Goal: Information Seeking & Learning: Learn about a topic

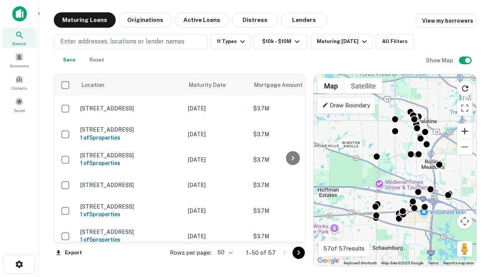
click at [465, 131] on button "Zoom in" at bounding box center [464, 130] width 15 height 15
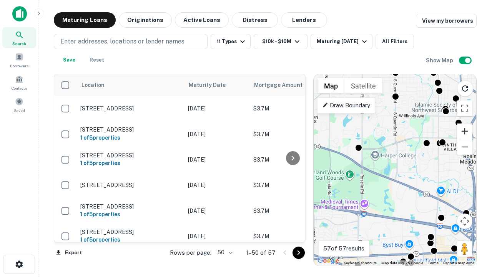
click at [465, 131] on button "Zoom in" at bounding box center [464, 130] width 15 height 15
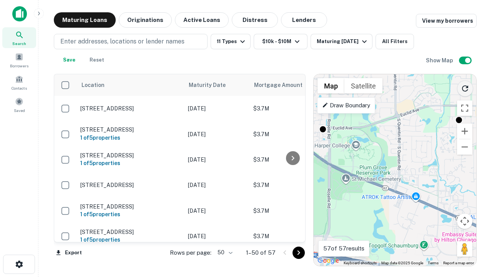
click at [465, 87] on icon "Reload search area" at bounding box center [464, 88] width 9 height 9
